Goal: Check status: Check status

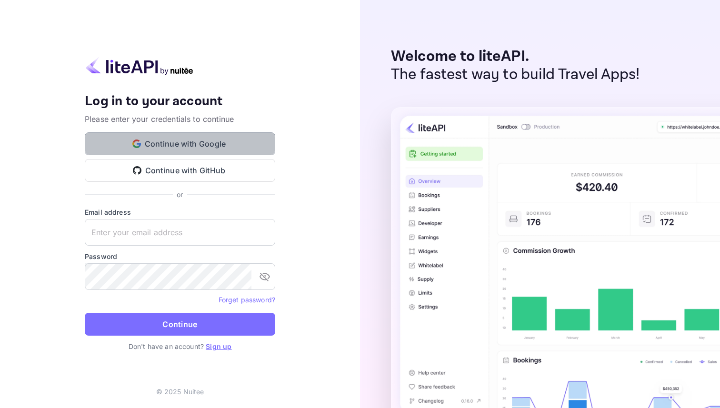
click at [182, 147] on button "Continue with Google" at bounding box center [180, 143] width 190 height 23
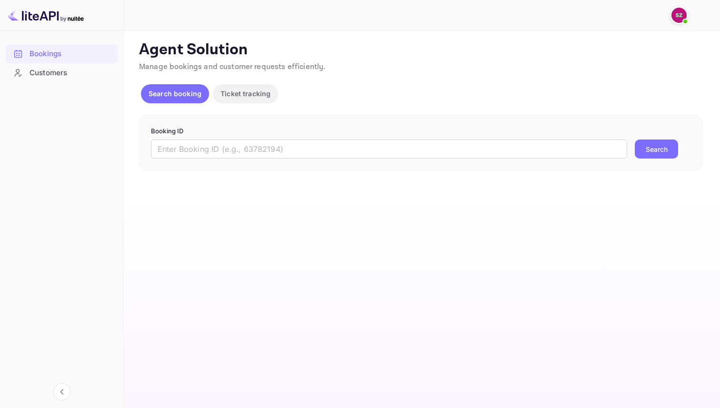
click at [86, 72] on div "Customers" at bounding box center [71, 73] width 83 height 11
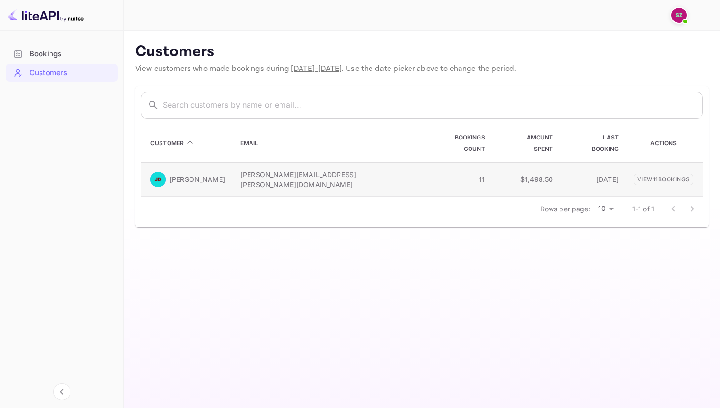
click at [184, 174] on p "[PERSON_NAME]" at bounding box center [197, 179] width 56 height 10
click at [160, 172] on img at bounding box center [157, 179] width 15 height 15
click at [670, 173] on p "View 11 booking s" at bounding box center [662, 178] width 59 height 11
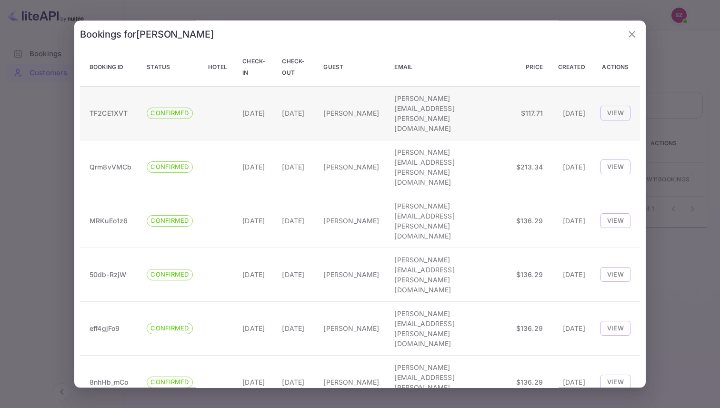
click at [206, 98] on td at bounding box center [217, 113] width 35 height 54
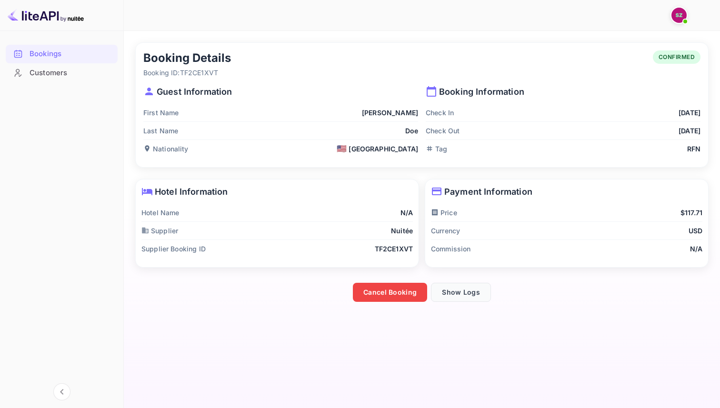
click at [472, 294] on button "Show Logs" at bounding box center [461, 292] width 60 height 19
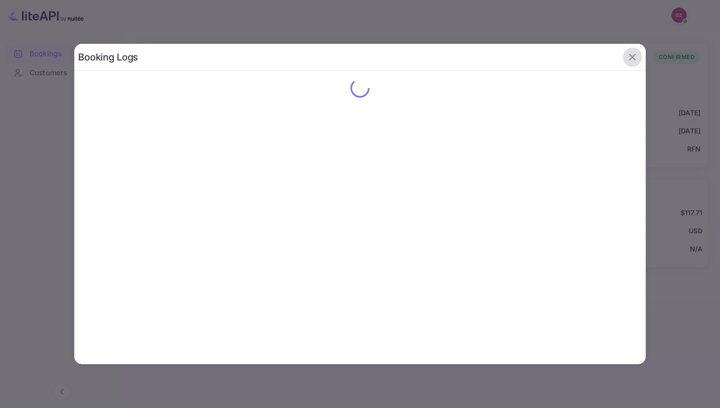
click at [636, 52] on icon "button" at bounding box center [631, 56] width 11 height 11
